Goal: Task Accomplishment & Management: Manage account settings

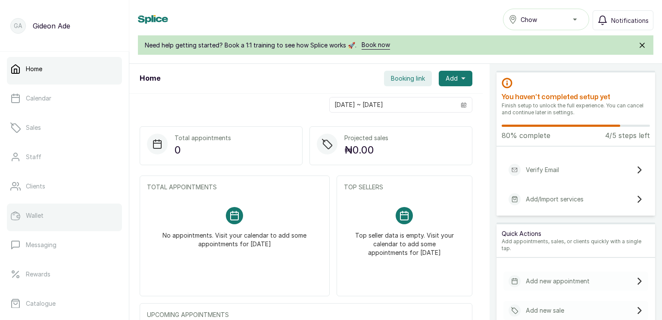
click at [63, 209] on link "Wallet" at bounding box center [64, 215] width 115 height 24
